Goal: Subscribe to service/newsletter

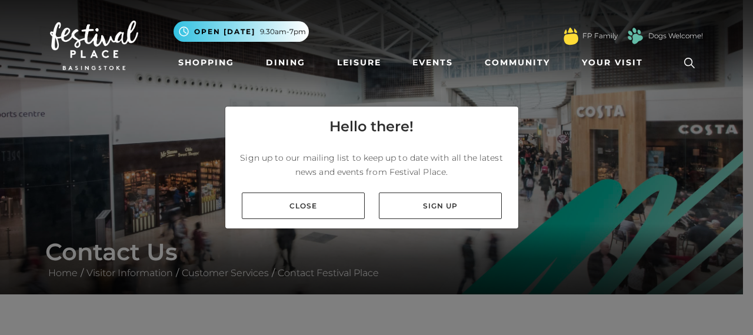
click at [439, 218] on link "Sign up" at bounding box center [440, 205] width 123 height 26
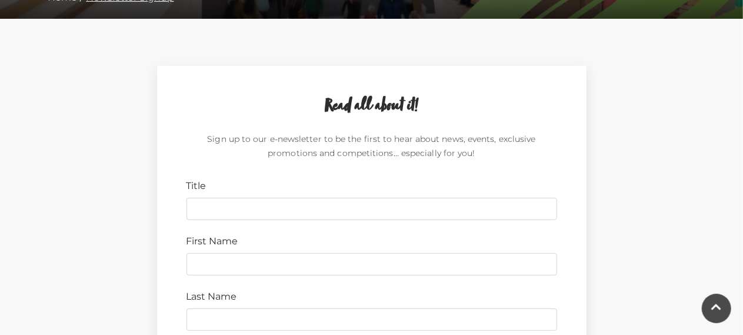
scroll to position [294, 0]
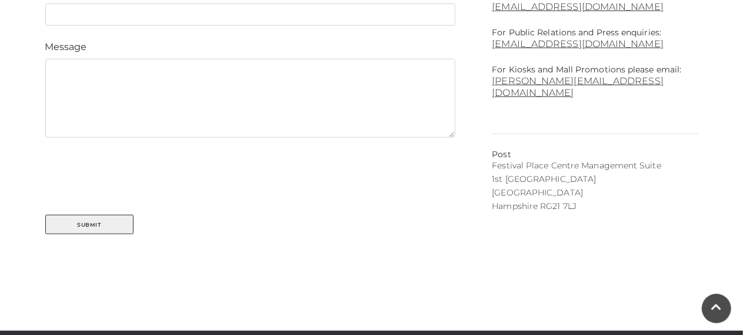
scroll to position [824, 0]
